Goal: Check status: Check status

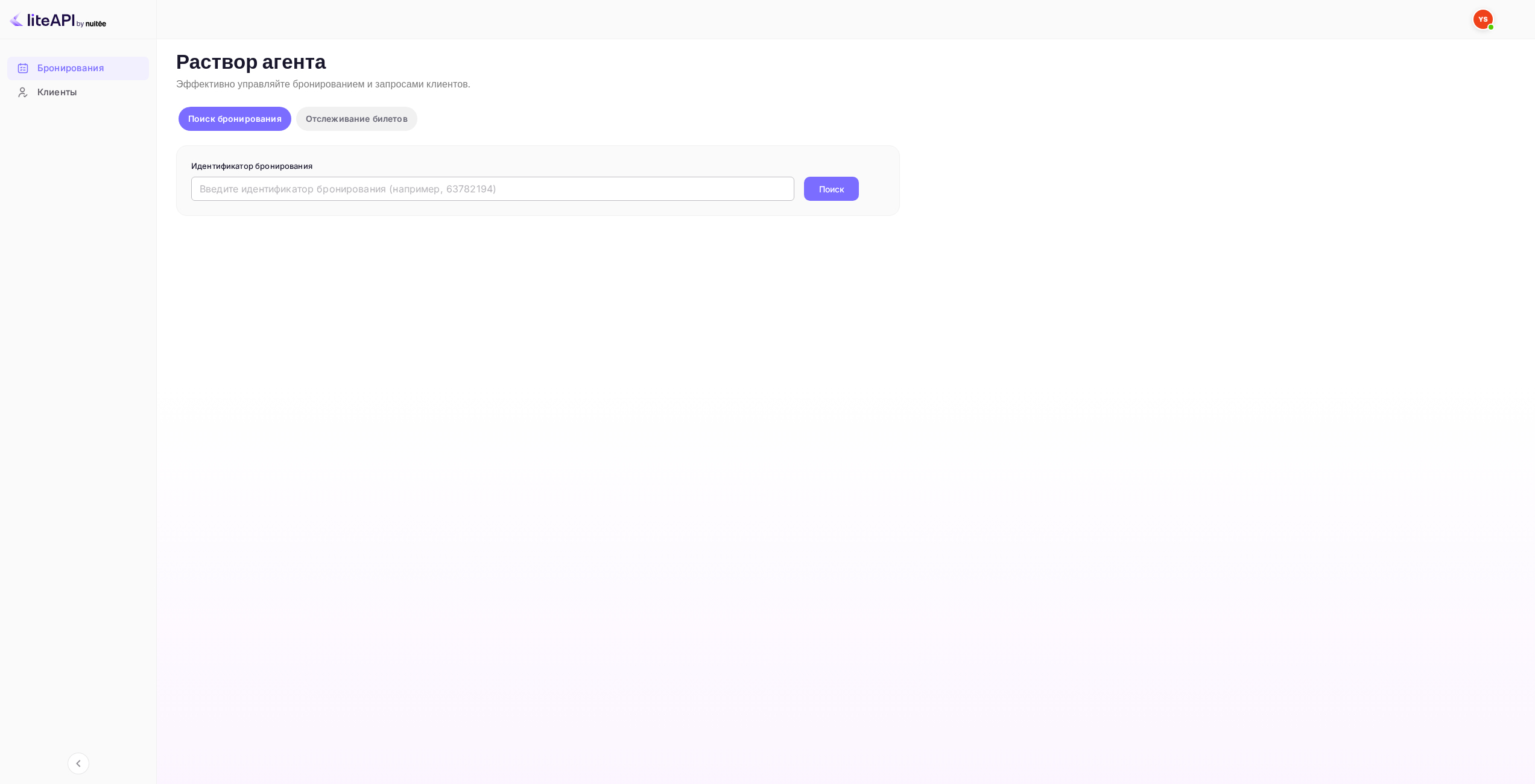
drag, startPoint x: 0, startPoint y: 0, endPoint x: 696, endPoint y: 195, distance: 722.8
click at [600, 190] on input "text" at bounding box center [492, 188] width 603 height 24
paste input "9968171"
type input "9968171"
click at [846, 188] on button "Поиск" at bounding box center [831, 188] width 55 height 24
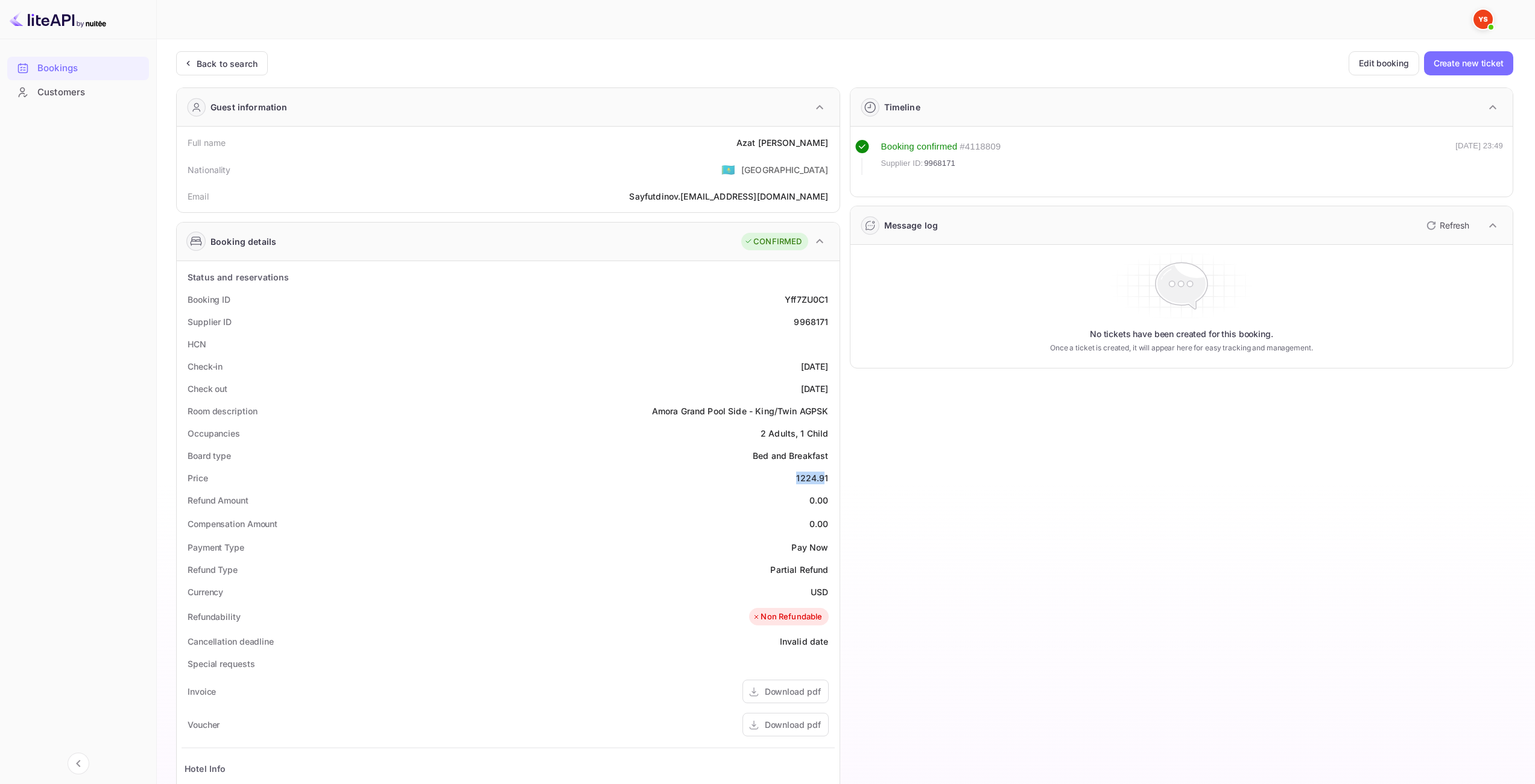
drag, startPoint x: 809, startPoint y: 479, endPoint x: 826, endPoint y: 480, distance: 17.0
click at [826, 480] on div "1224.91" at bounding box center [812, 478] width 32 height 12
click at [827, 480] on div "1224.91" at bounding box center [812, 478] width 32 height 12
drag, startPoint x: 828, startPoint y: 477, endPoint x: 795, endPoint y: 474, distance: 33.1
click at [795, 474] on div "Price 1224.91" at bounding box center [509, 478] width 654 height 22
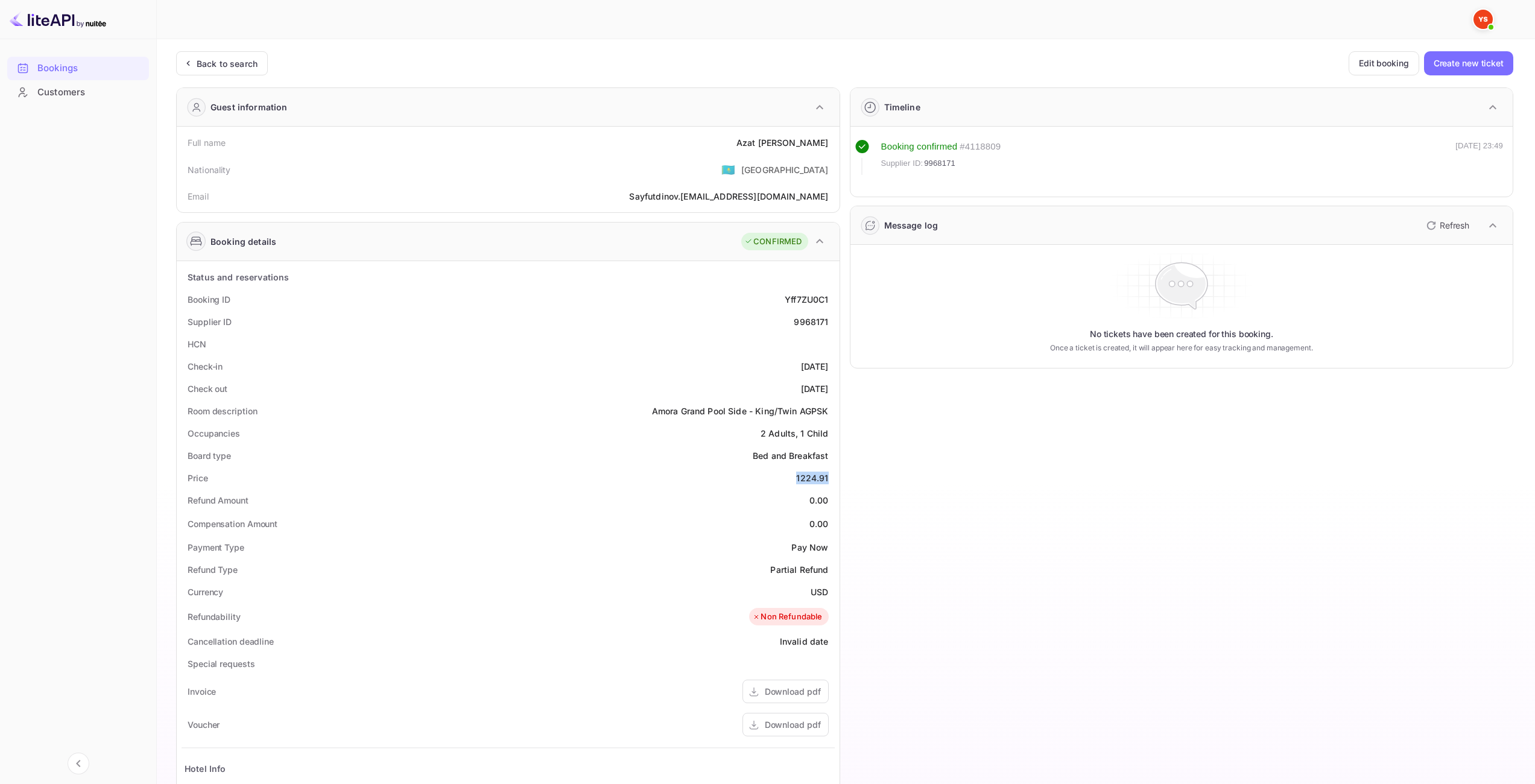
copy div "1224.91"
drag, startPoint x: 810, startPoint y: 594, endPoint x: 835, endPoint y: 594, distance: 25.0
click at [835, 594] on div "Status and reservations Booking ID Yff7ZU0C1 Supplier ID 9968171 HCN Check-in 2…" at bounding box center [508, 617] width 663 height 712
copy ya-tr-span "USD"
drag, startPoint x: 756, startPoint y: 146, endPoint x: 830, endPoint y: 142, distance: 74.1
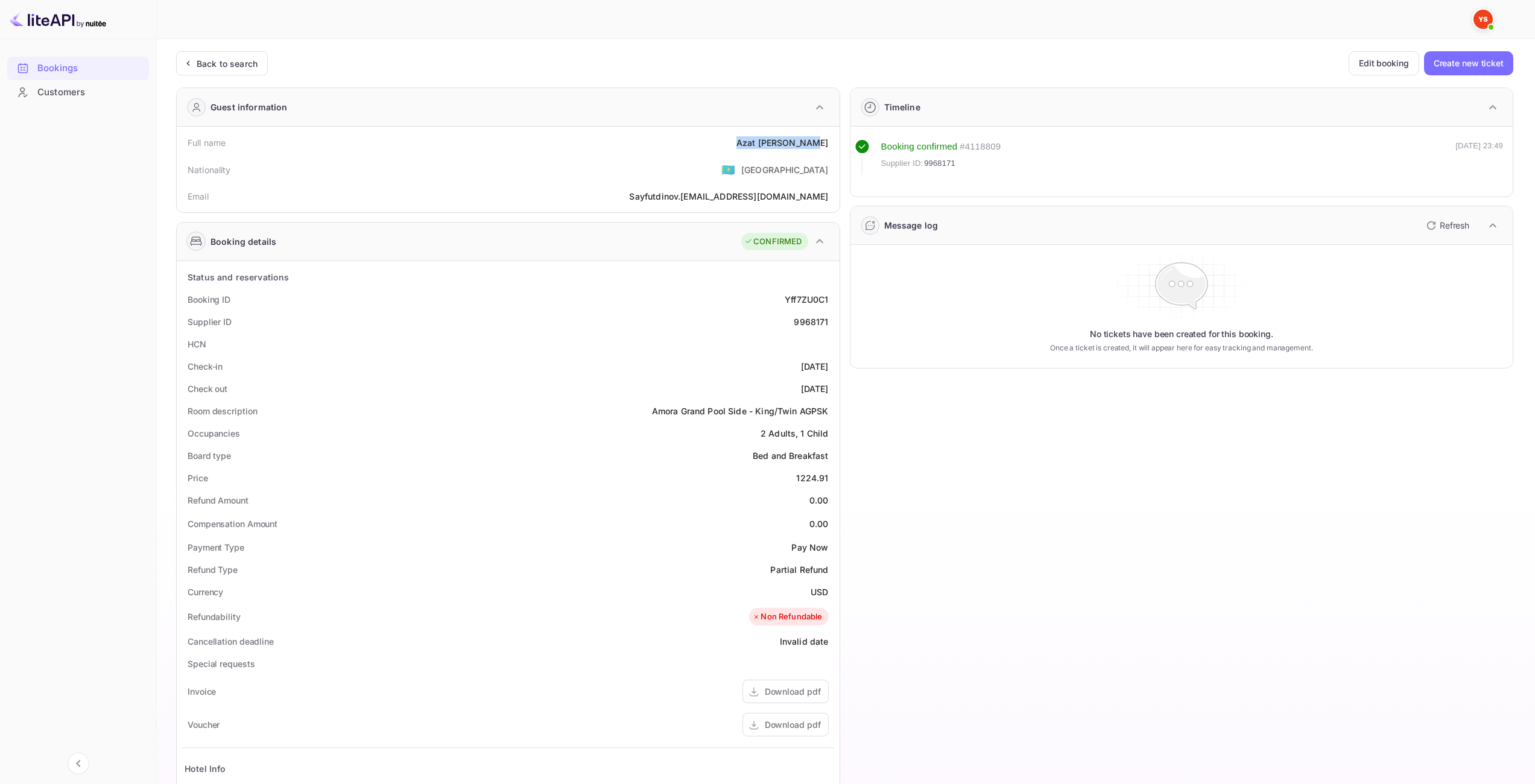
click at [830, 142] on div "Full name Azat Saifutdinov" at bounding box center [509, 142] width 654 height 22
copy div "Azat Saifutdinov"
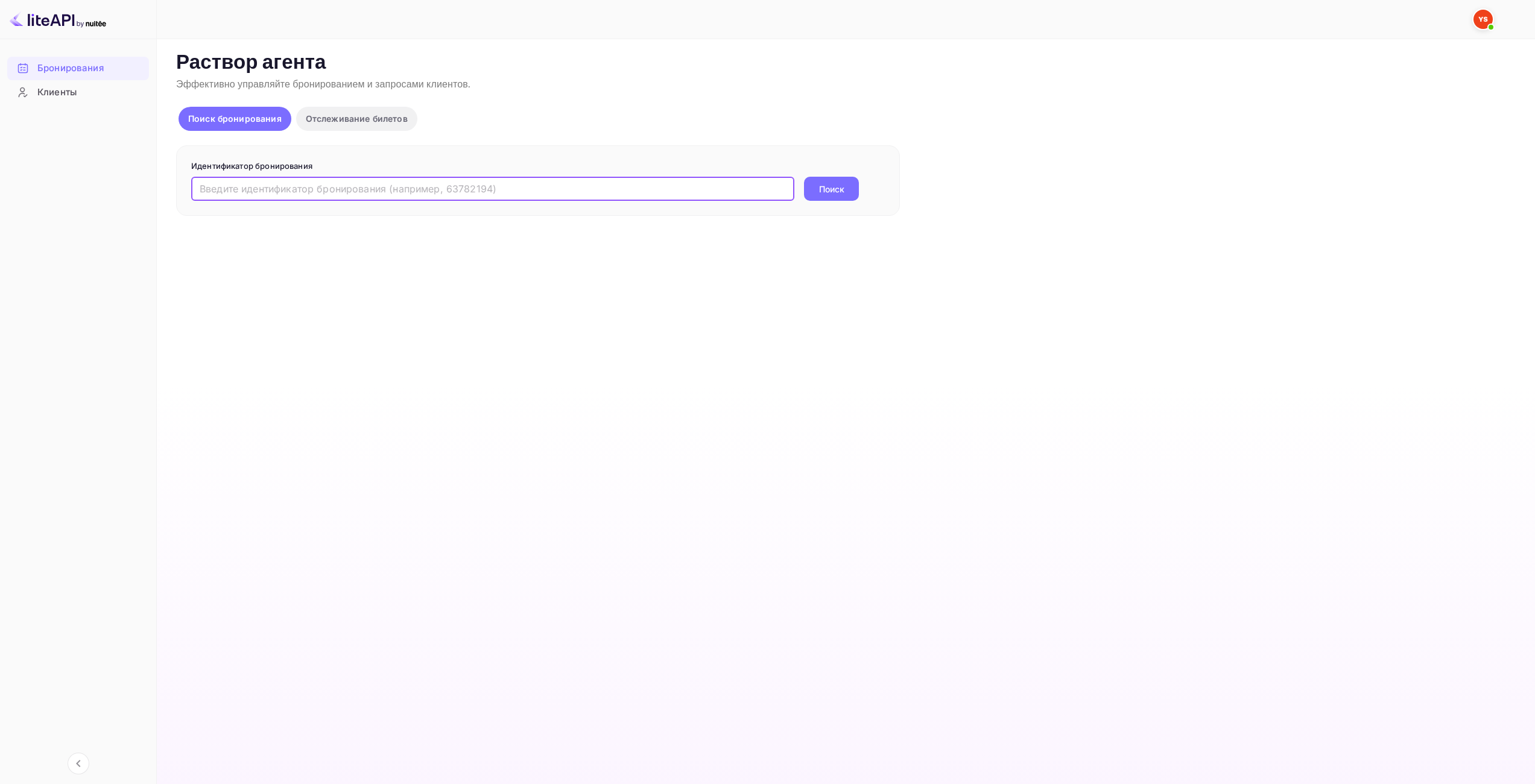
click at [735, 189] on input "text" at bounding box center [492, 188] width 603 height 24
paste input "9957849"
type input "9957849"
click at [816, 191] on button "Поиск" at bounding box center [831, 188] width 55 height 24
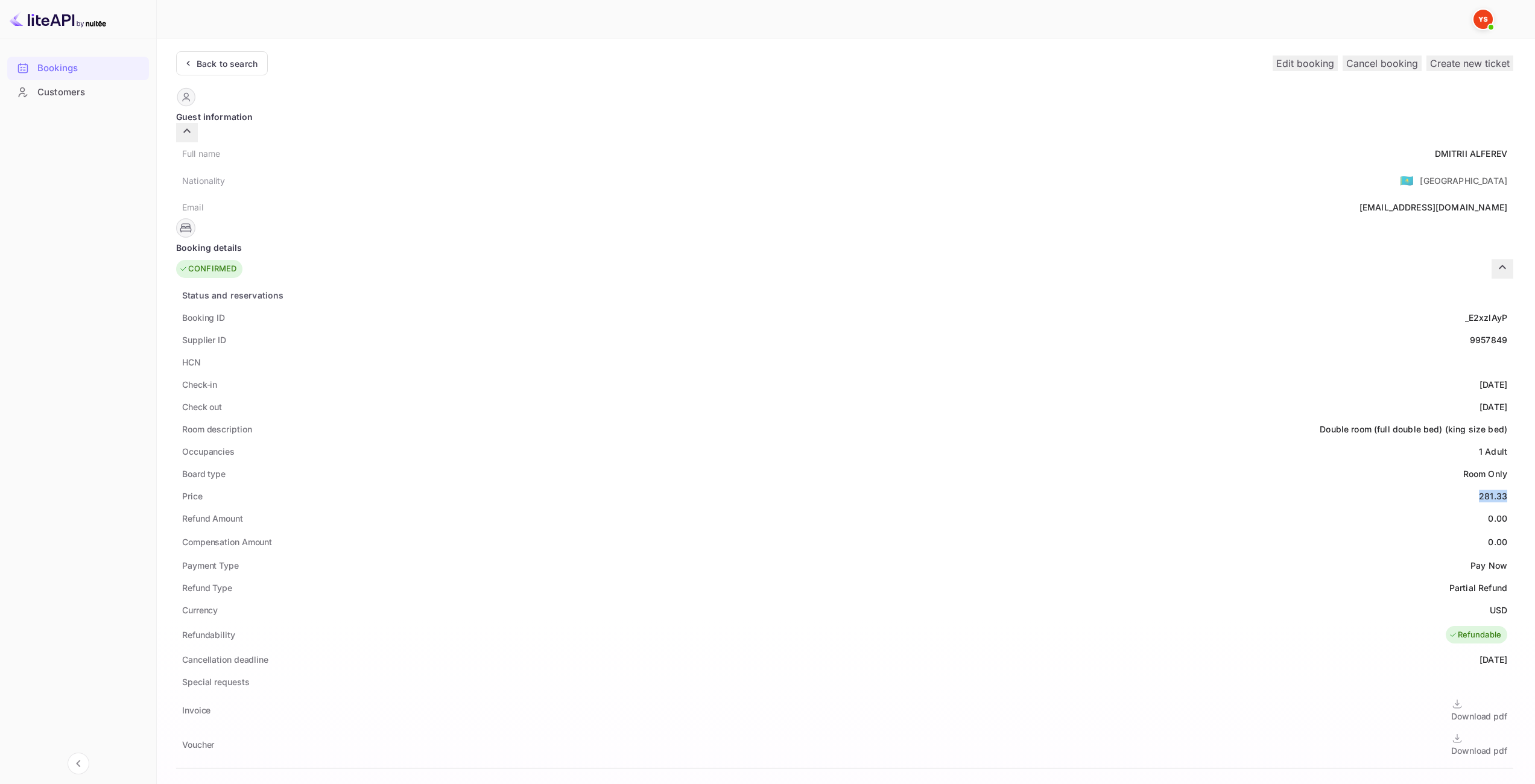
drag, startPoint x: 801, startPoint y: 478, endPoint x: 782, endPoint y: 434, distance: 47.9
click at [828, 485] on div "Price 281.33" at bounding box center [845, 496] width 1337 height 22
copy div "281.33"
drag, startPoint x: 810, startPoint y: 592, endPoint x: 830, endPoint y: 589, distance: 20.2
click at [830, 599] on div "Currency USD" at bounding box center [845, 610] width 1337 height 22
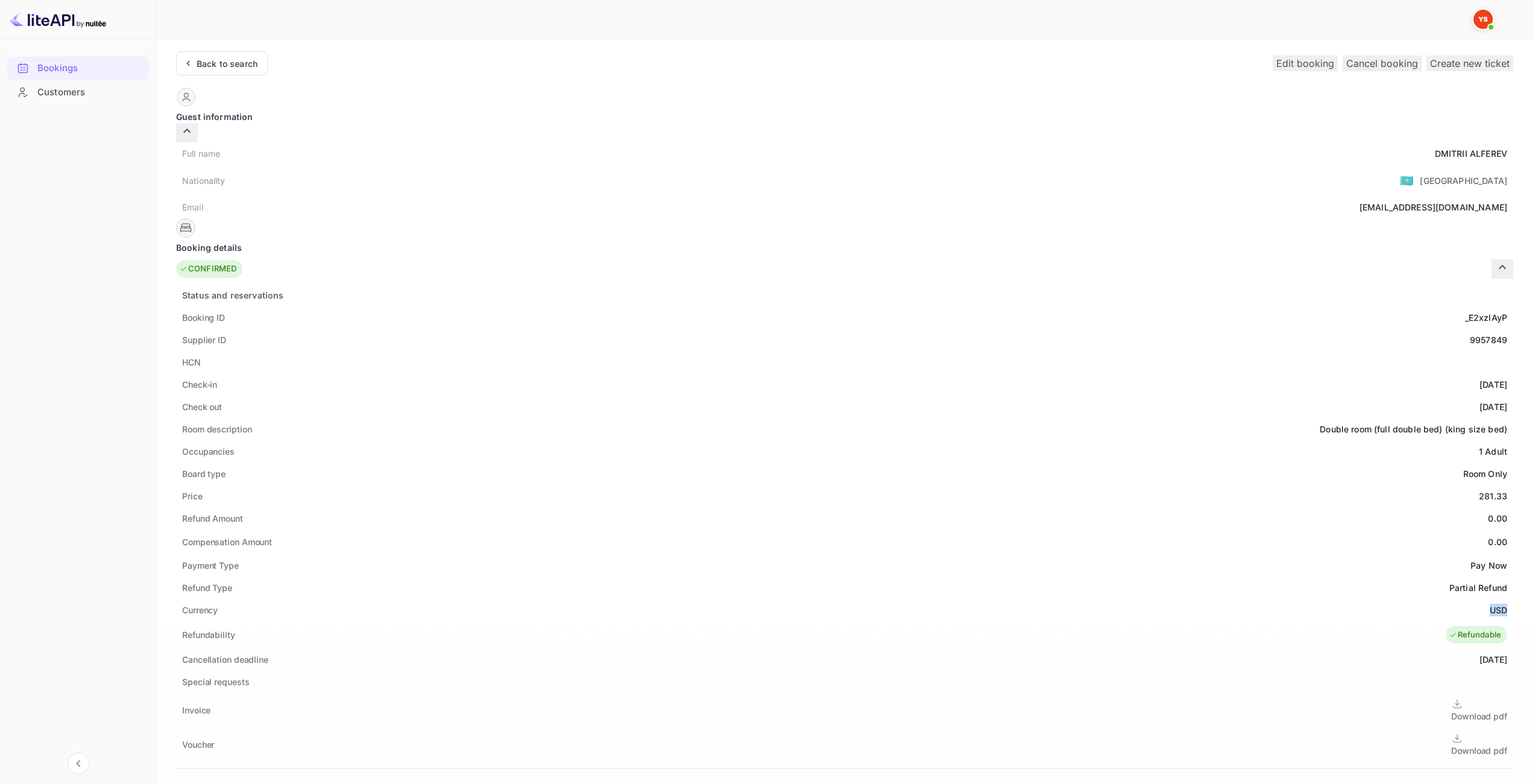
copy ya-tr-span "USD"
drag, startPoint x: 809, startPoint y: 152, endPoint x: 828, endPoint y: 150, distance: 19.1
click at [828, 150] on div "Full name [PERSON_NAME]" at bounding box center [845, 154] width 1337 height 22
copy div "[PERSON_NAME]"
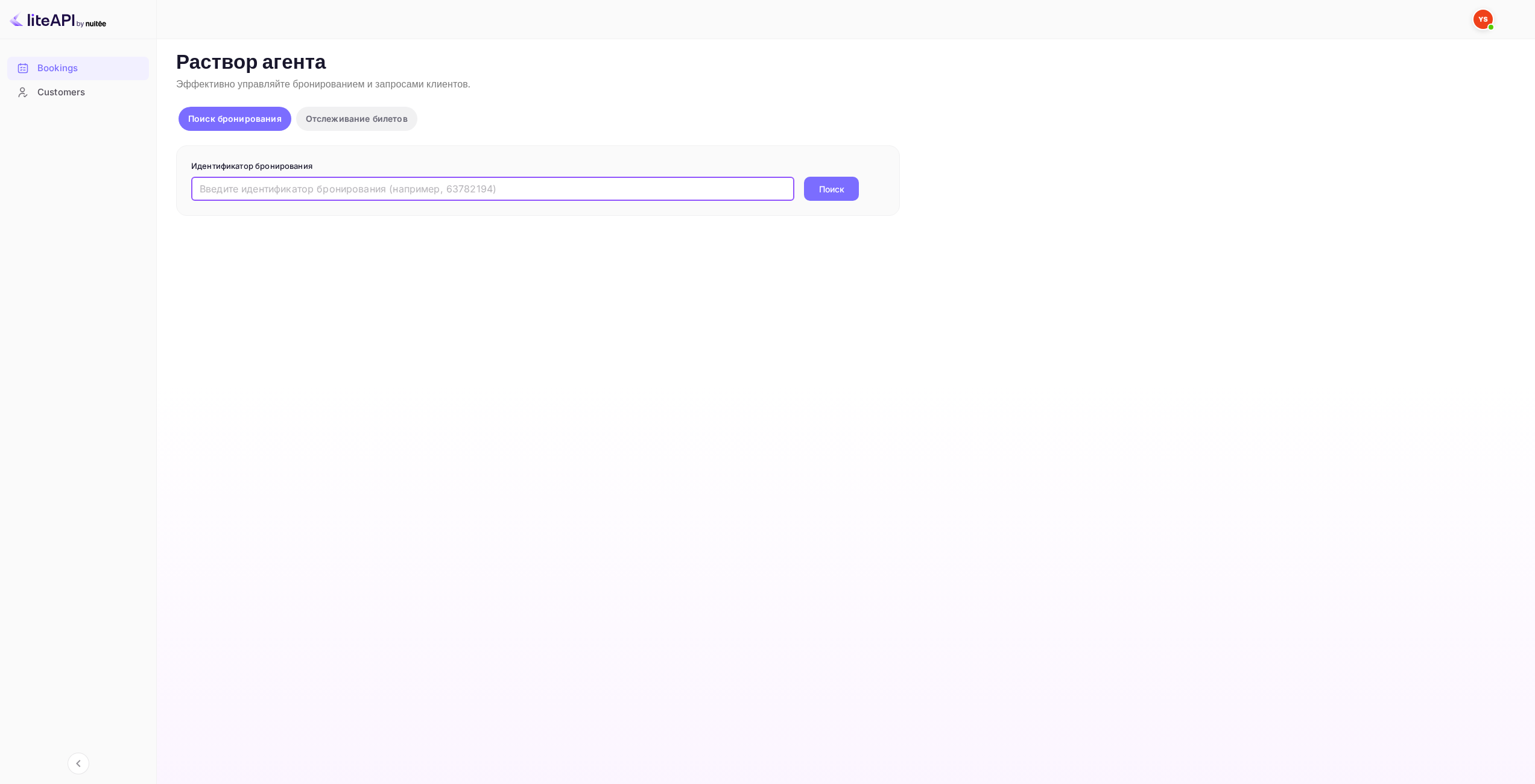
click at [620, 189] on input "text" at bounding box center [492, 188] width 603 height 24
type input "7409613"
click at [837, 198] on button "Поиск" at bounding box center [831, 188] width 55 height 24
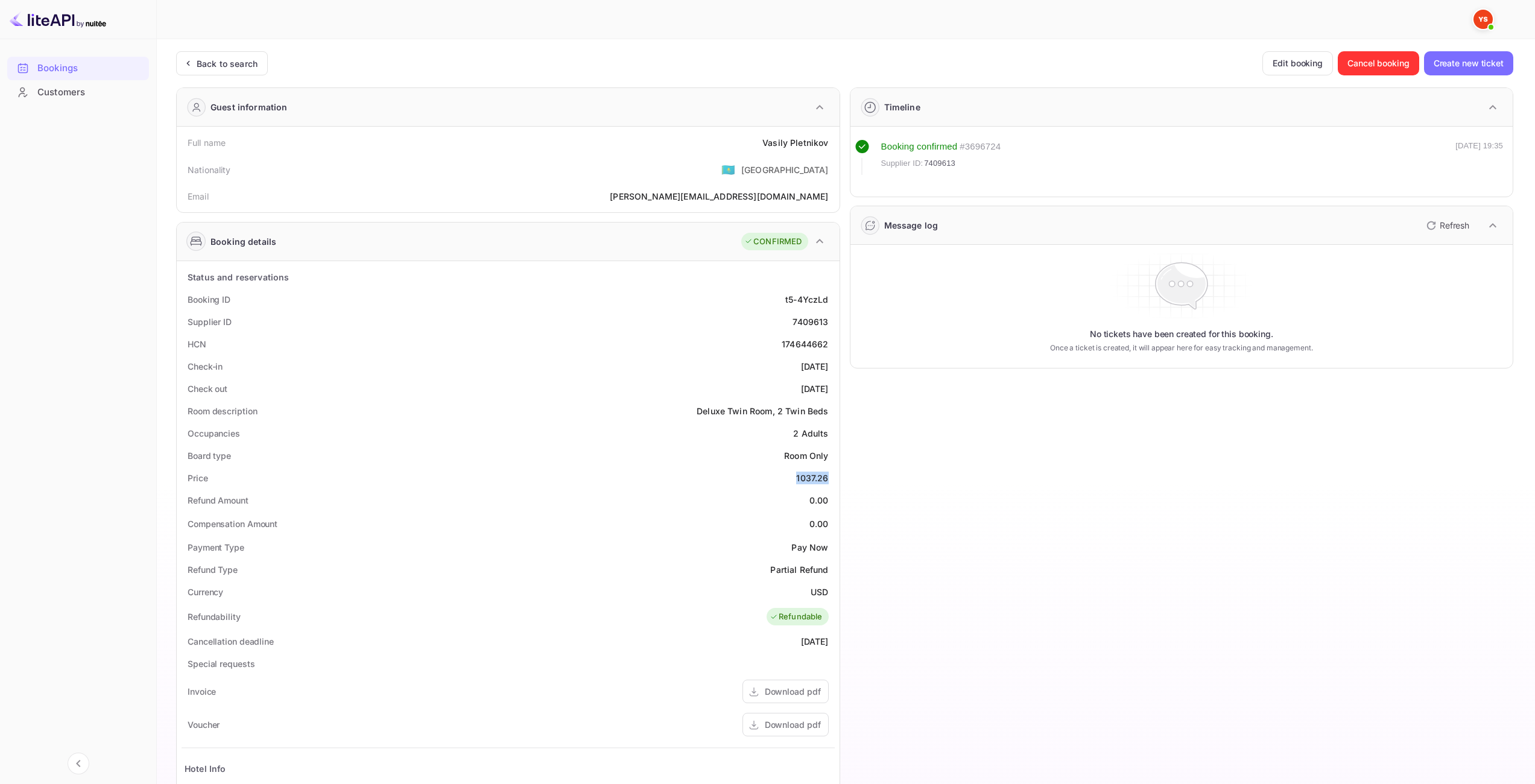
drag, startPoint x: 801, startPoint y: 474, endPoint x: 827, endPoint y: 479, distance: 26.5
click at [827, 479] on div "1037.26" at bounding box center [812, 478] width 32 height 12
drag, startPoint x: 810, startPoint y: 592, endPoint x: 826, endPoint y: 592, distance: 16.0
click at [826, 592] on div "USD" at bounding box center [819, 592] width 18 height 12
drag, startPoint x: 761, startPoint y: 136, endPoint x: 832, endPoint y: 146, distance: 71.7
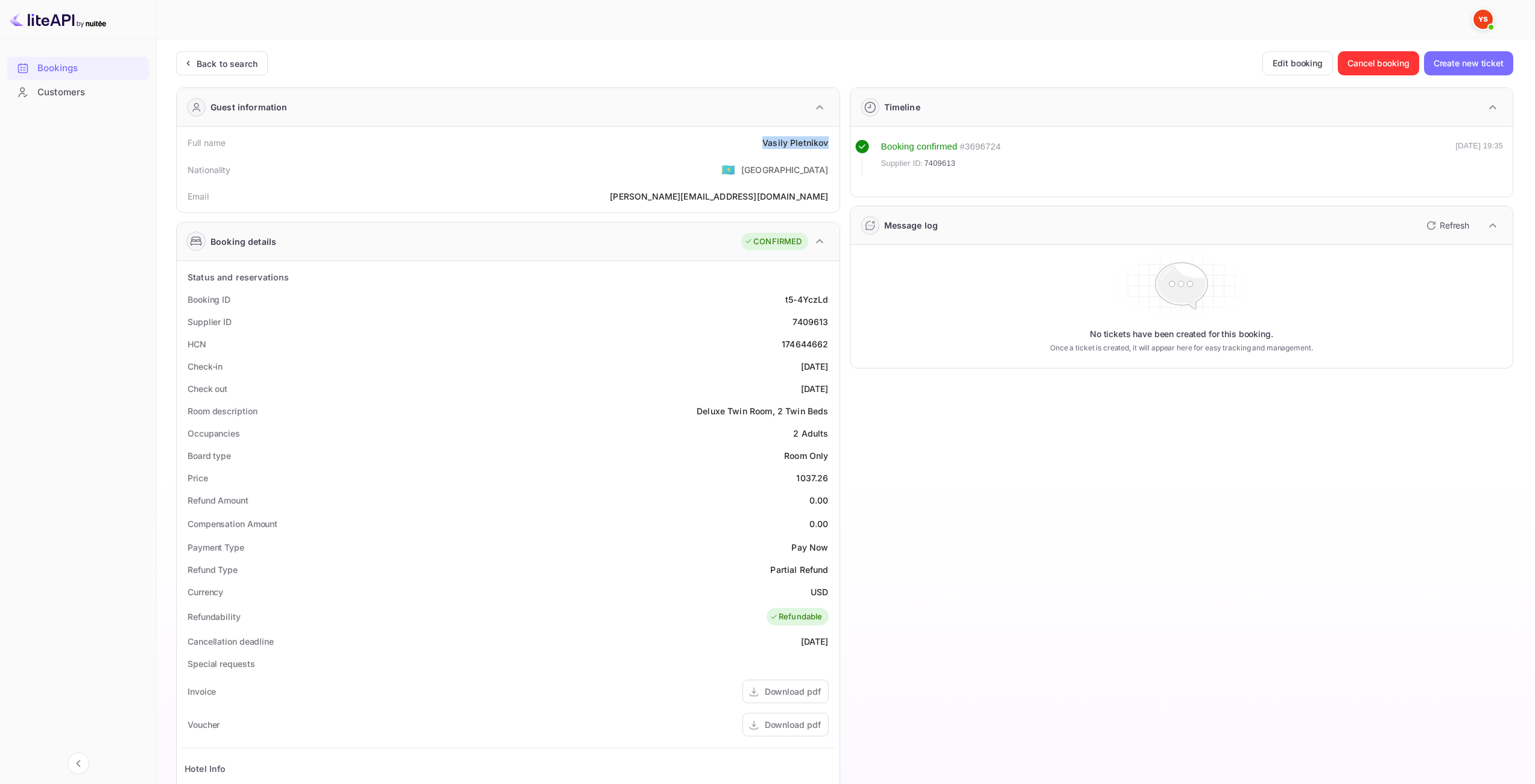
click at [832, 146] on div "Full name Vasily Pletnikov" at bounding box center [509, 142] width 654 height 22
copy div "Vasily Pletnikov"
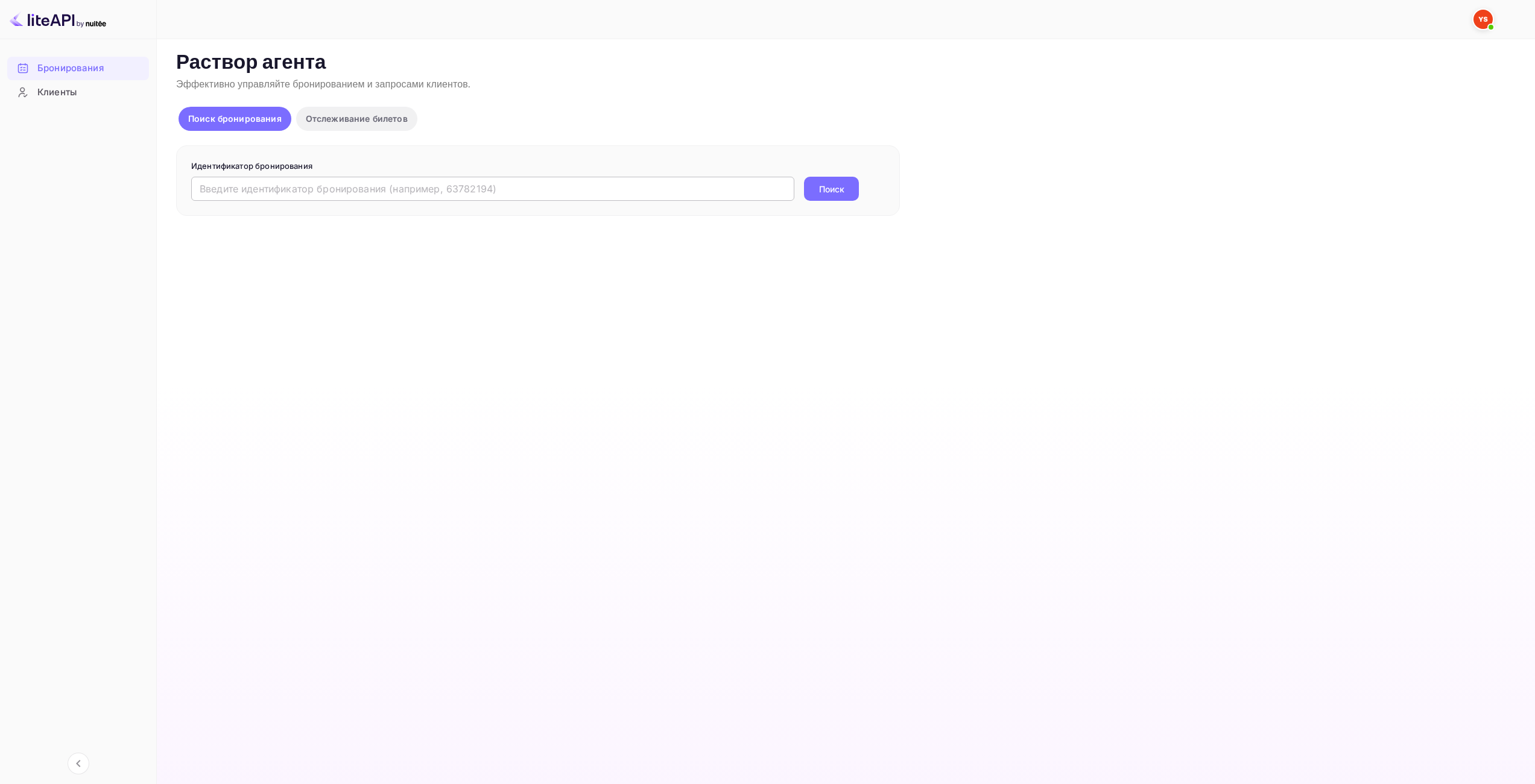
click at [555, 189] on input "text" at bounding box center [492, 188] width 603 height 24
click at [810, 188] on button "Поиск" at bounding box center [831, 188] width 55 height 24
drag, startPoint x: 480, startPoint y: 207, endPoint x: 0, endPoint y: 207, distance: 480.0
click at [0, 207] on div "Бронирования Клиенты Now you can check your travel website directly from the li…" at bounding box center [767, 392] width 1535 height 784
drag, startPoint x: 748, startPoint y: 194, endPoint x: 0, endPoint y: 192, distance: 748.0
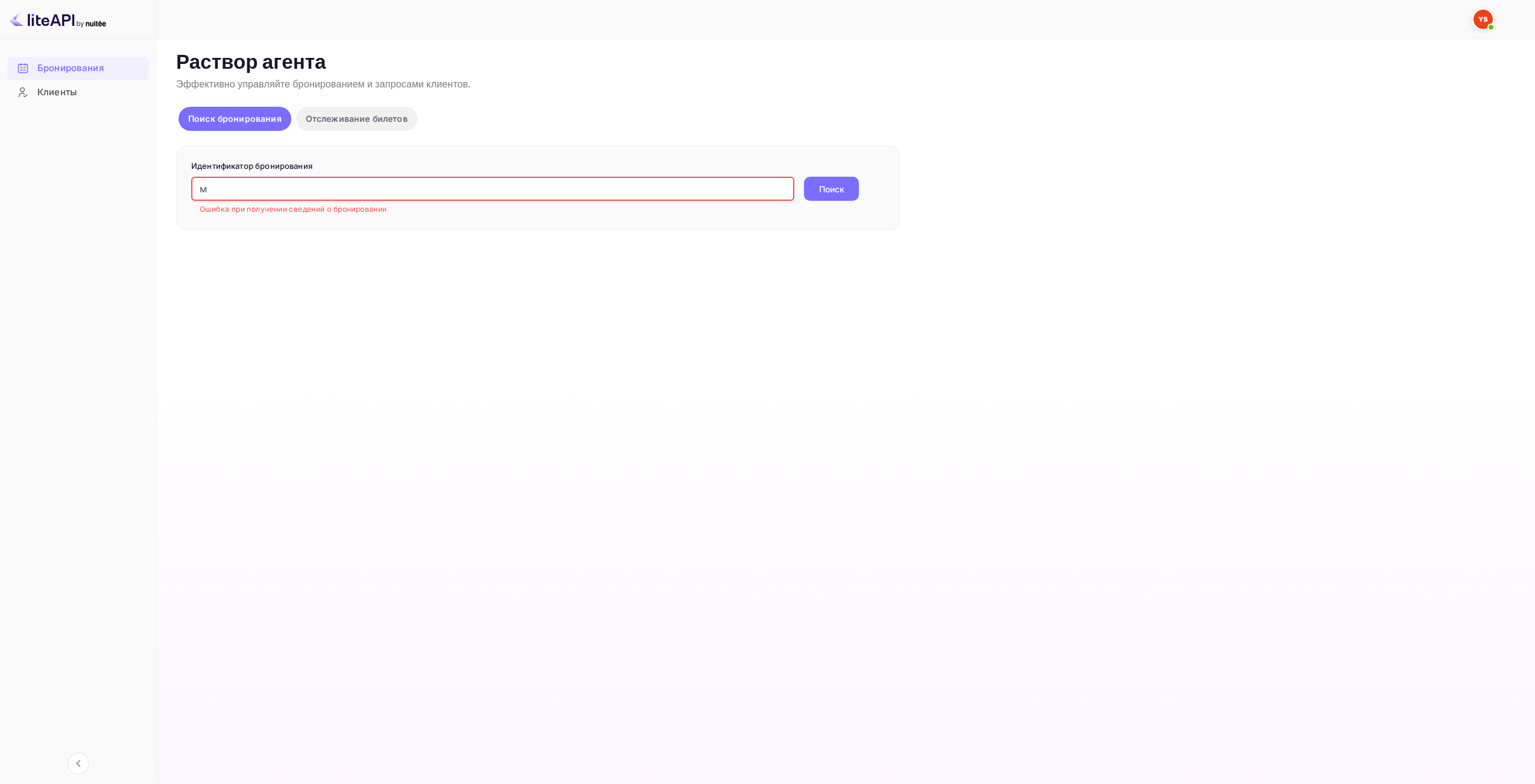
click at [0, 192] on div "Бронирования Клиенты Now you can check your travel website directly from the li…" at bounding box center [767, 392] width 1535 height 784
paste input "9959775"
type input "9959775"
click at [820, 191] on ya-tr-span "Поиск" at bounding box center [831, 189] width 26 height 12
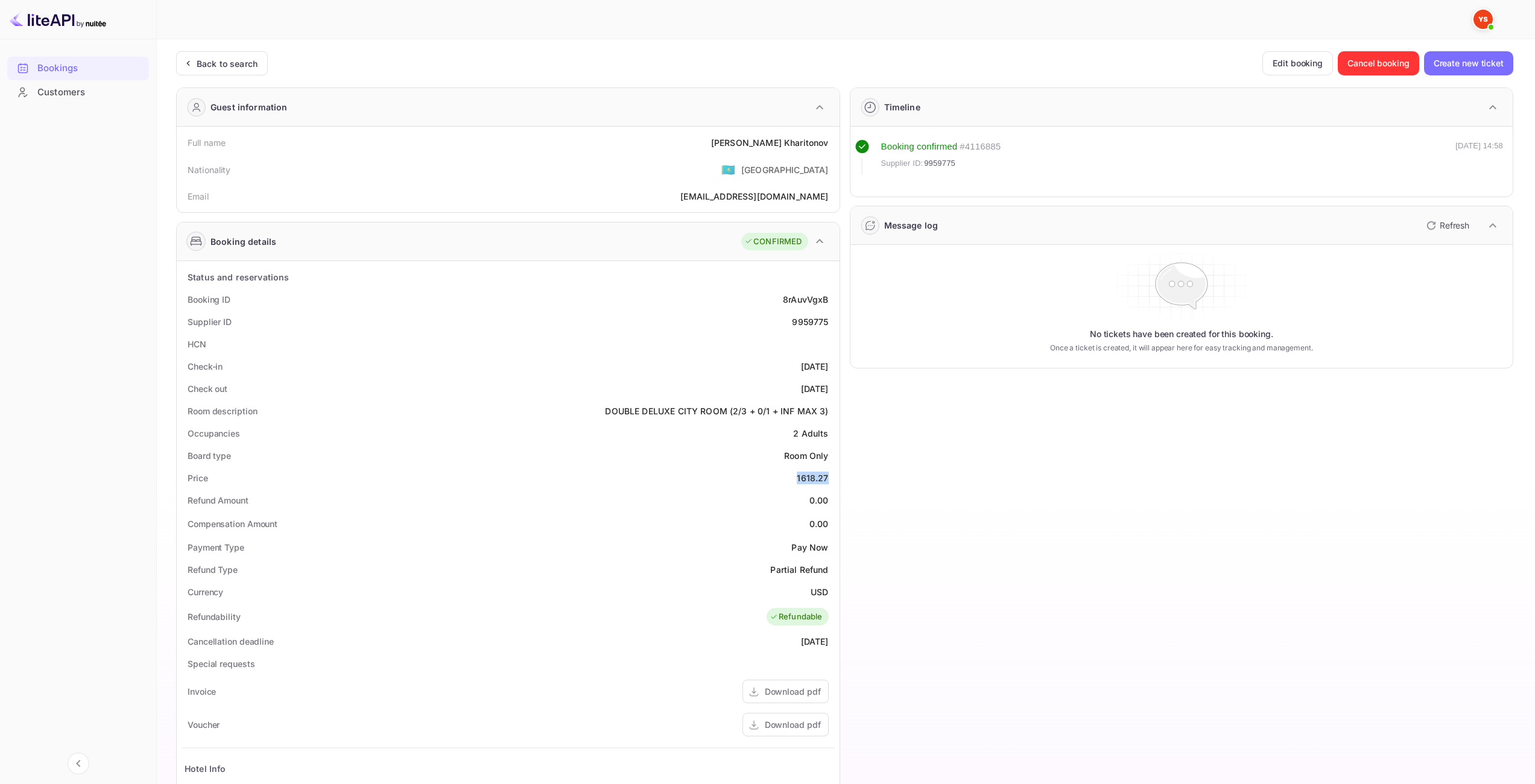
drag, startPoint x: 799, startPoint y: 477, endPoint x: 830, endPoint y: 476, distance: 31.0
click at [830, 476] on div "Price 1618.27" at bounding box center [509, 478] width 654 height 22
copy div "1618.27"
drag, startPoint x: 811, startPoint y: 589, endPoint x: 828, endPoint y: 592, distance: 17.3
click at [828, 592] on div "Currency USD" at bounding box center [509, 592] width 654 height 22
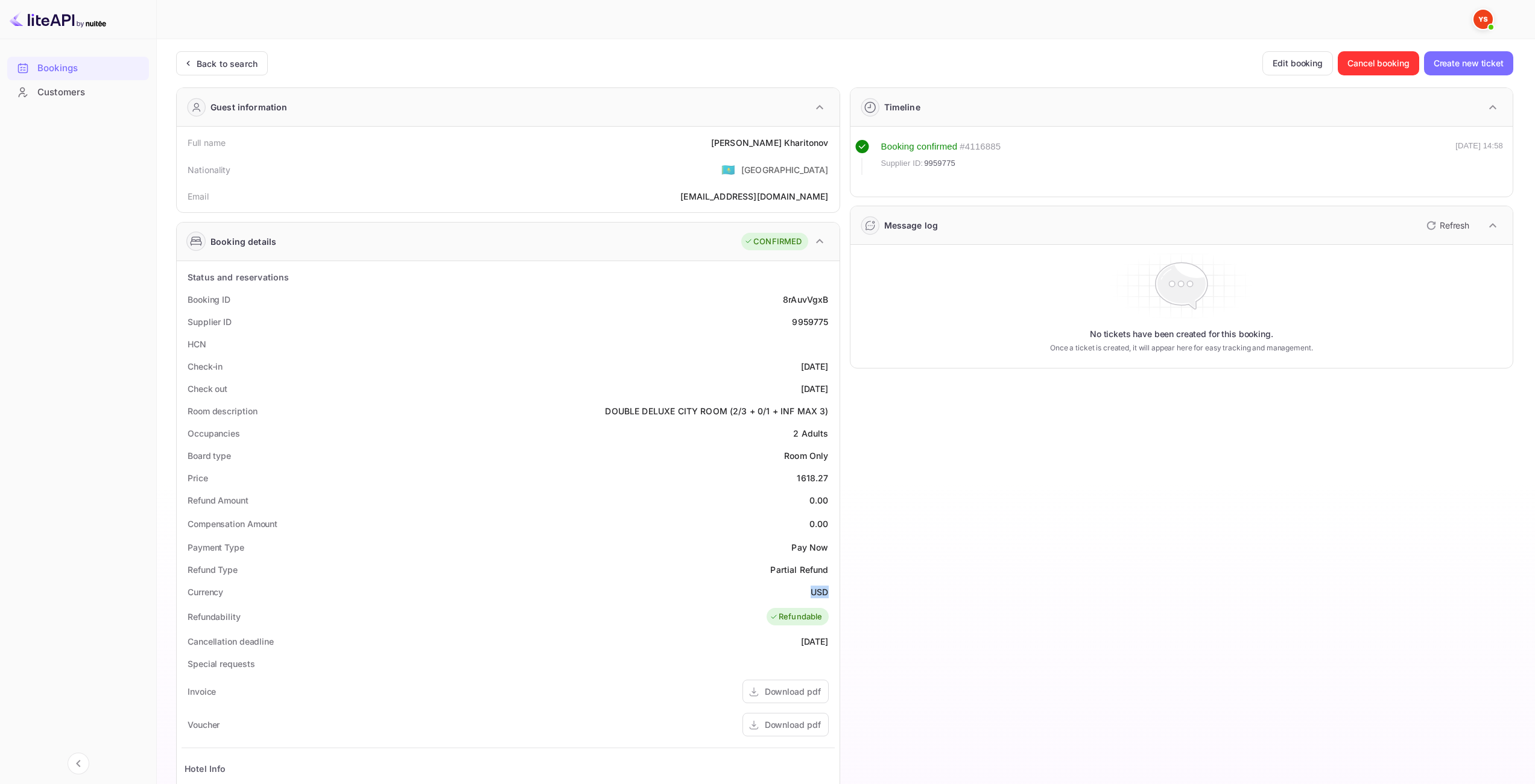
copy ya-tr-span "USD"
drag, startPoint x: 755, startPoint y: 147, endPoint x: 830, endPoint y: 142, distance: 75.2
click at [837, 146] on div "Full name Dmitrii Kharitonov Nationality 🇰🇿 Kazakhstan Email votre-noir@yandex.…" at bounding box center [508, 169] width 663 height 86
copy div "Dmitrii Kharitonov"
